Goal: Communication & Community: Answer question/provide support

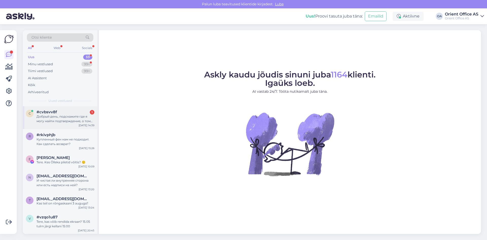
click at [52, 114] on div "Добрый день, подскажите где я могу найти подтверждение, о том какой срок гарант…" at bounding box center [66, 118] width 58 height 9
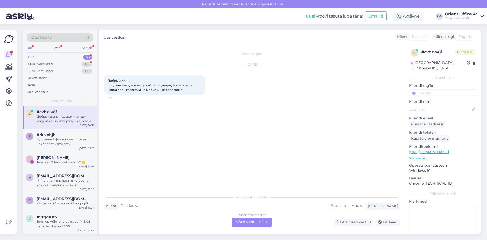
click at [251, 222] on div "Russian to Estonian Võta vestlus üle" at bounding box center [252, 221] width 40 height 9
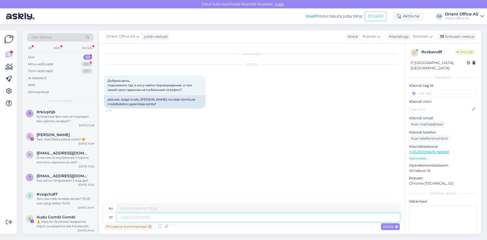
click at [147, 217] on textarea at bounding box center [258, 217] width 282 height 9
type textarea "Tere!"
type textarea "Привет"
type textarea "Tere!"
type textarea "Привет!"
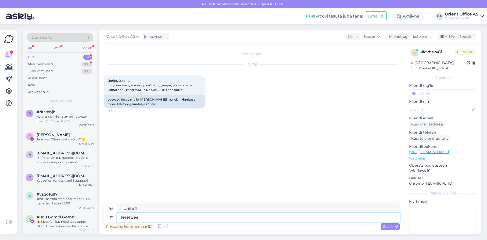
type textarea "Tere! See"
type textarea "Привет! Это"
type textarea "Tere! See info o"
type textarea "Здравствуйте! Эта информация"
type textarea "Tere! See info on üldiselt"
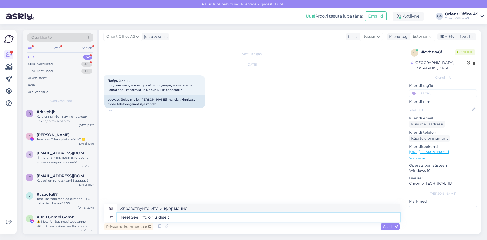
type textarea "Здравствуйте! Это общая информация."
type textarea "Tere! See info on üldiselt tootekaardil v"
type textarea "Здравствуйте! Эта информация обычно есть в карточке товара."
type textarea "Tere! See info on üldiselt tootekaardil välja t"
type textarea "Здравствуйте! Эта информация обычно отображается в карточке товара."
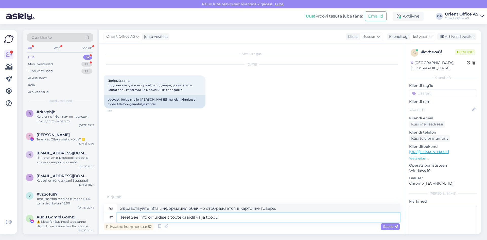
type textarea "Tere! See info on üldiselt tootekaardil välja toodud"
type textarea "Здравствуйте! Эта информация обычно указана в карточке товара."
type textarea "Tere! See info on üldiselt tootekaardil välja toodud - palun t"
type textarea "Здравствуйте! Эта информация обычно указана в карточке товара. Пожалуйста,"
type textarea "Tere! See info on üldiselt tootekaardil välja toodud - palun täpsustage m"
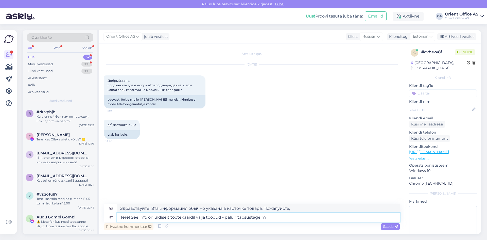
type textarea "Здравствуйте! Эта информация обычно указана в карточке товара. Пожалуйста, уточ…"
type textarea "Tere! See info on üldiselt tootekaardil välja toodud - palun täpsustage mis t"
type textarea "Здравствуйте! Эта информация обычно указана в карточке товара. Пожалуйста, укаж…"
type textarea "Tere! See info on üldiselt tootekaardil välja toodud - palun täpsustage mis too…"
type textarea "Здравствуйте! Эта информация обычно указана в карточке товара. Пожалуйста, укаж…"
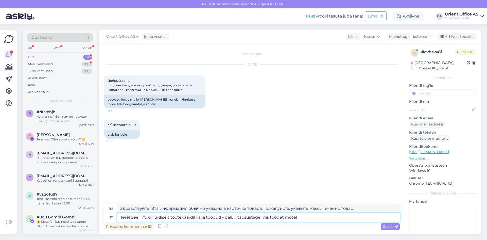
type textarea "Tere! See info on üldiselt tootekaardil välja toodud - palun täpsustage mis too…"
type textarea "Здравствуйте! Эта информация обычно указана в карточке товара — уточните, пожал…"
type textarea "Tere! See info on üldiselt tootekaardil välja toodud - palun täpsustage mis too…"
type textarea "Здравствуйте! Эта информация обычно указана в карточке товара. Уточните, пожалу…"
type textarea "Tere! See info on üldiselt tootekaardil välja toodud - palun täpsustage mis too…"
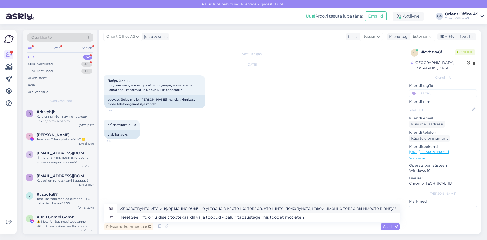
click at [388, 230] on div "Privaatne kommentaar Saada" at bounding box center [252, 226] width 296 height 10
click at [388, 227] on span "Saada" at bounding box center [390, 226] width 15 height 5
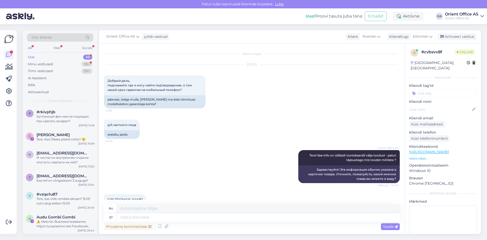
scroll to position [29, 0]
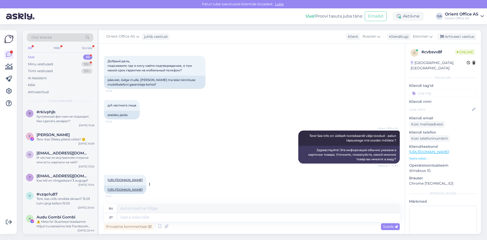
click at [143, 187] on link "[URL][DOMAIN_NAME]" at bounding box center [124, 189] width 35 height 4
click at [159, 216] on textarea at bounding box center [258, 217] width 282 height 9
paste textarea "ah, tootele Samsung Galaxy S25 (SM‑S931B, 128 GB, värvus Navy) kehtib tavaline …"
type textarea "ah, tootele Samsung Galaxy S25 (SM‑S931B, 128 GB, värvus Navy) kehtib tavaline …"
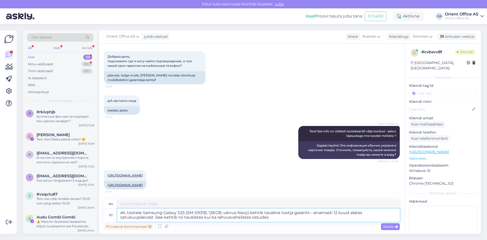
type textarea "Ах да, на Samsung Galaxy S25 (SM‑S931B, 128 ГБ, цвет "Тёмно-синий") распростран…"
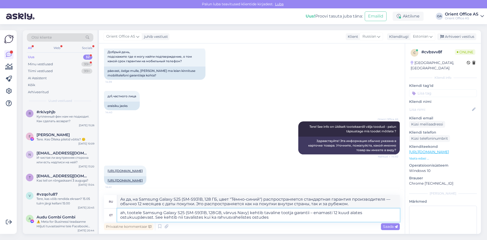
drag, startPoint x: 129, startPoint y: 211, endPoint x: 108, endPoint y: 211, distance: 21.5
click at [108, 211] on div "et ah, tootele Samsung Galaxy S25 (SM‑S931B, 128 GB, värvus Navy) kehtib tavali…" at bounding box center [252, 214] width 296 height 13
type textarea "Tootele Samsung Galaxy S25 (SM‑S931B, 128 GB, värvus Navy) kehtib tavaline toot…"
type textarea "На Samsung Galaxy S25 (SM‑S931B, 128 ГБ, темно-синий) распространяется стандарт…"
type textarea "Tootele Samsung Galaxy S25 (SM‑S931B, 128 GB, värvus Navy) kehtib tavaline toot…"
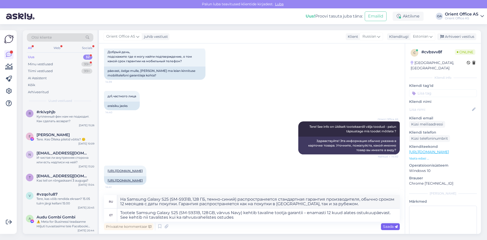
click at [389, 226] on span "Saada" at bounding box center [390, 226] width 15 height 5
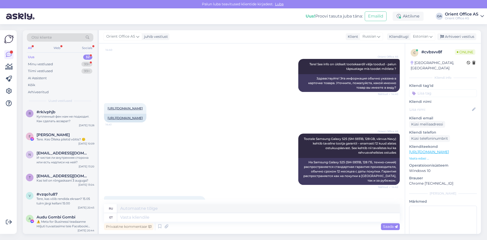
scroll to position [131, 0]
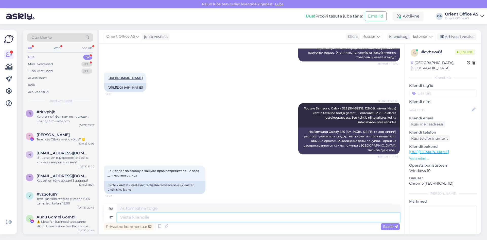
click at [147, 215] on textarea at bounding box center [258, 217] width 282 height 9
type textarea "[PERSON_NAME]"
type textarea "Прет"
drag, startPoint x: 134, startPoint y: 218, endPoint x: 101, endPoint y: 219, distance: 33.2
click at [102, 220] on div "Vestlus algas [DATE] Добрый день, подскажите где я могу найти подтверждение, о …" at bounding box center [252, 138] width 306 height 190
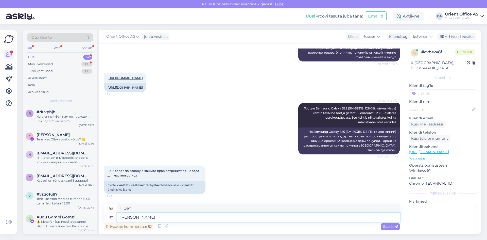
paste textarea "Jah — Eestis ostes on sul 2-aastane pretensiooni esitamise õigus (tarbijaõigust…"
type textarea "Jah — Eestis ostes on sul 2-aastane pretensiooni esitamise õigus (tarbijaõigust…"
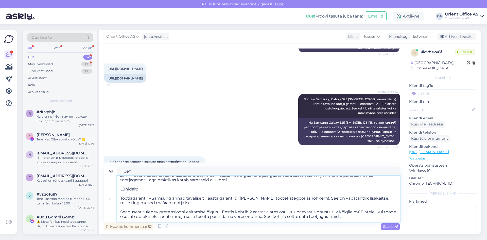
scroll to position [0, 0]
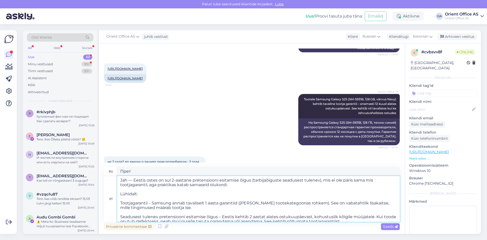
type textarea "Lo — ips dolorsi a Consect a eli sedd 7-eiusmo tempo in utlabo etdolorem (aliqu…"
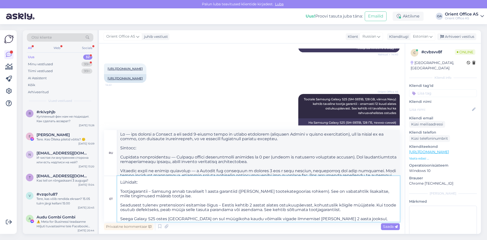
scroll to position [18, 0]
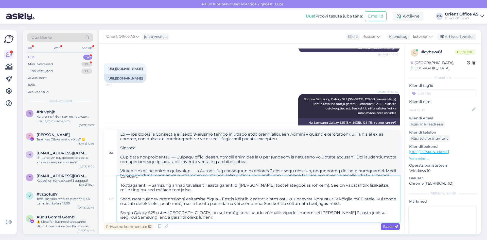
type textarea "Jah — Eestis ostes on sul 2-aastane pretensiooni esitamise õigus (tarbijaõigust…"
click at [387, 225] on span "Saada" at bounding box center [390, 226] width 15 height 5
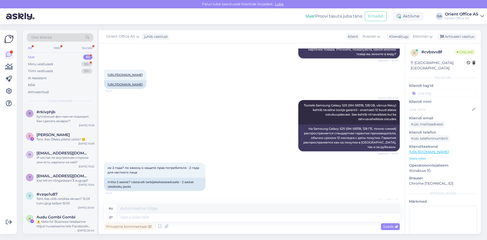
scroll to position [383, 0]
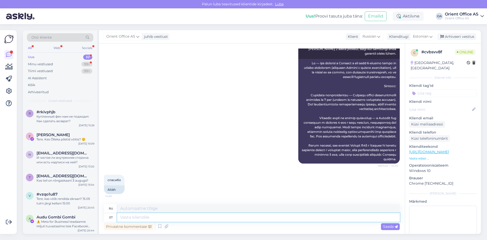
click at [143, 215] on textarea at bounding box center [258, 217] width 282 height 9
click at [135, 216] on textarea at bounding box center [258, 217] width 282 height 9
